Goal: Navigation & Orientation: Find specific page/section

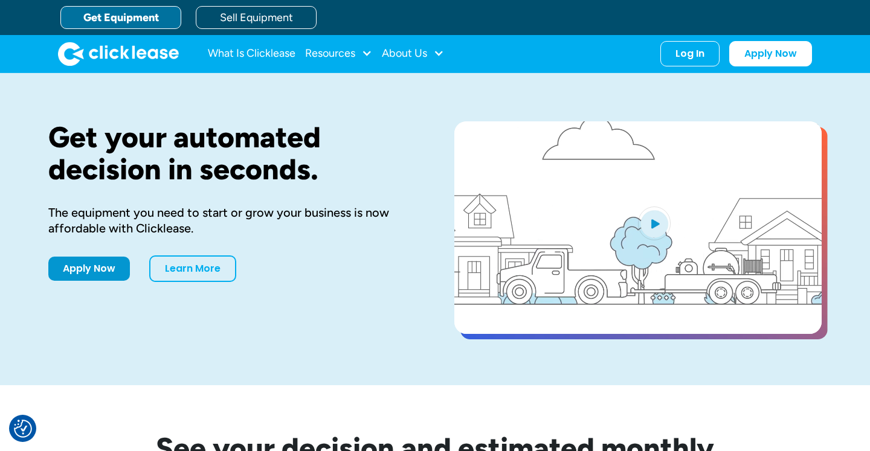
click at [261, 276] on div "Apply Now Learn More" at bounding box center [231, 269] width 367 height 27
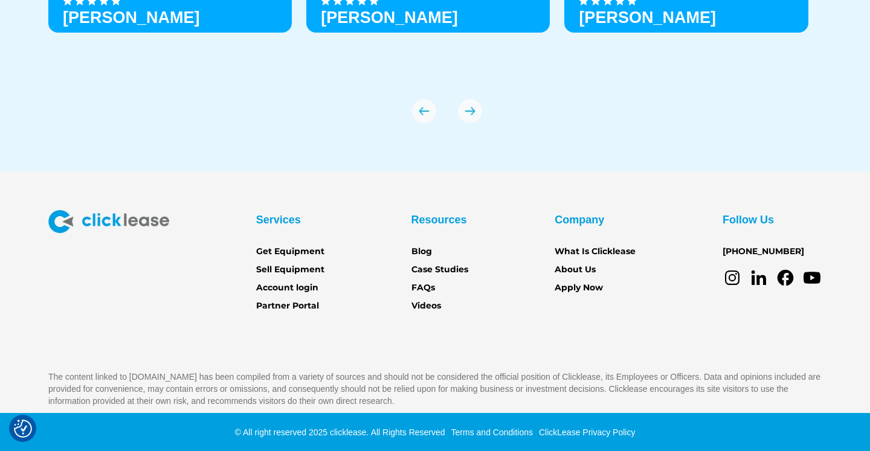
scroll to position [4287, 0]
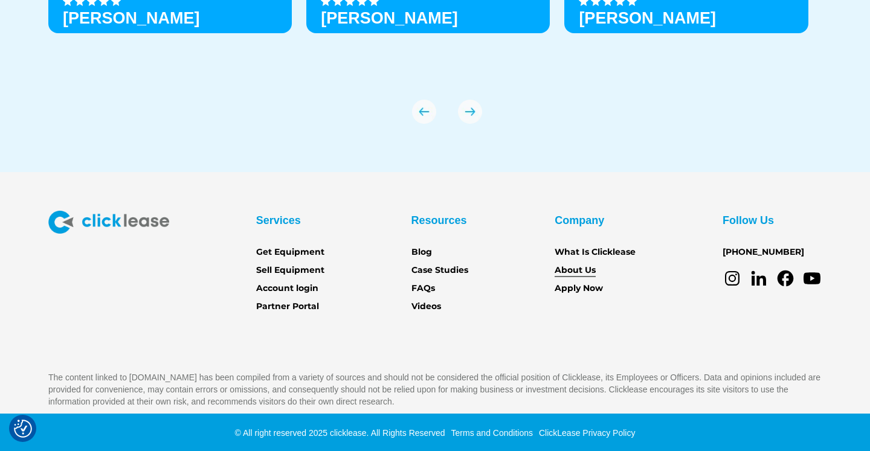
click at [568, 270] on link "About Us" at bounding box center [575, 270] width 41 height 13
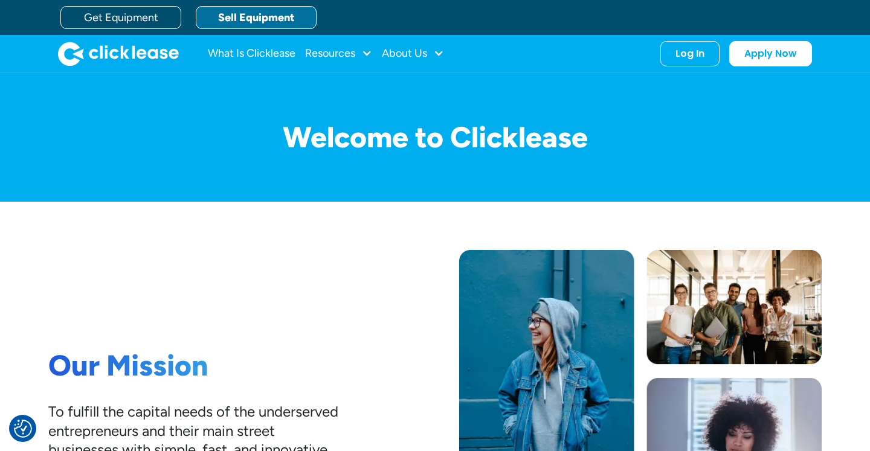
click at [228, 13] on link "Sell Equipment" at bounding box center [256, 17] width 121 height 23
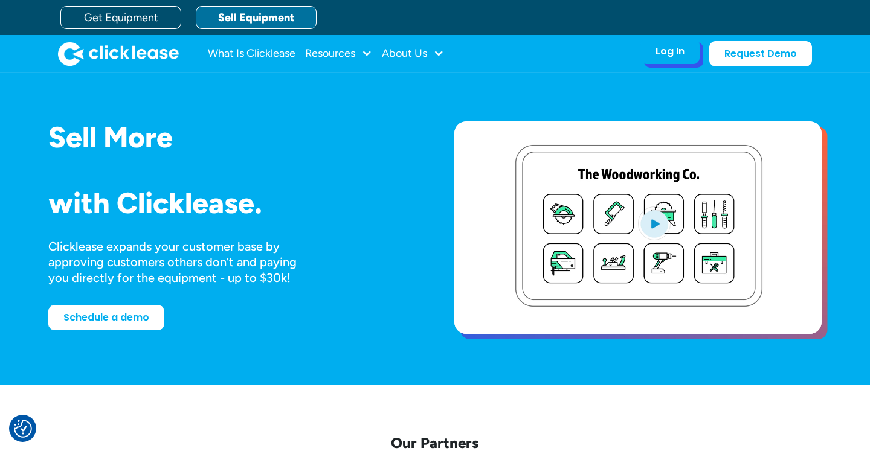
click at [667, 56] on div "Log In" at bounding box center [670, 51] width 29 height 12
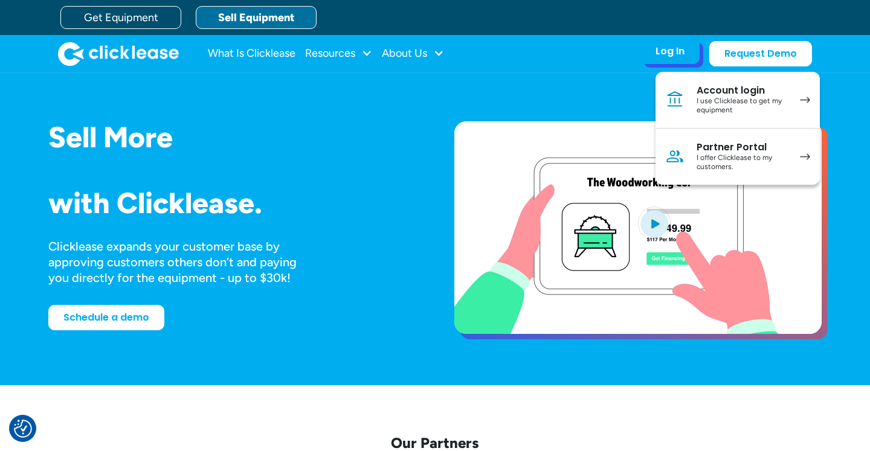
click at [704, 91] on div "Account login" at bounding box center [742, 91] width 91 height 12
